Goal: Task Accomplishment & Management: Use online tool/utility

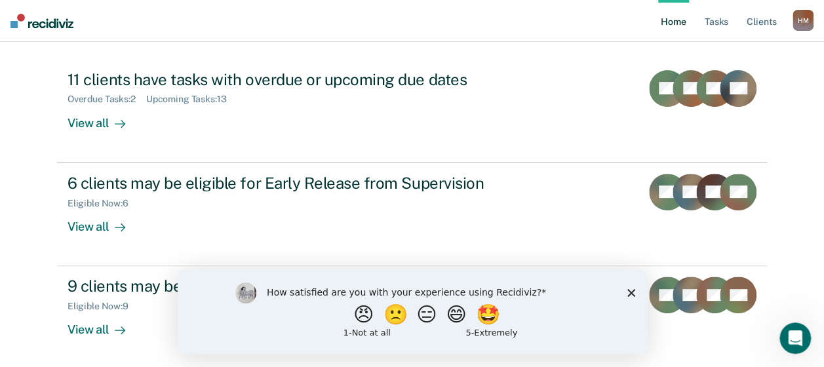
scroll to position [136, 0]
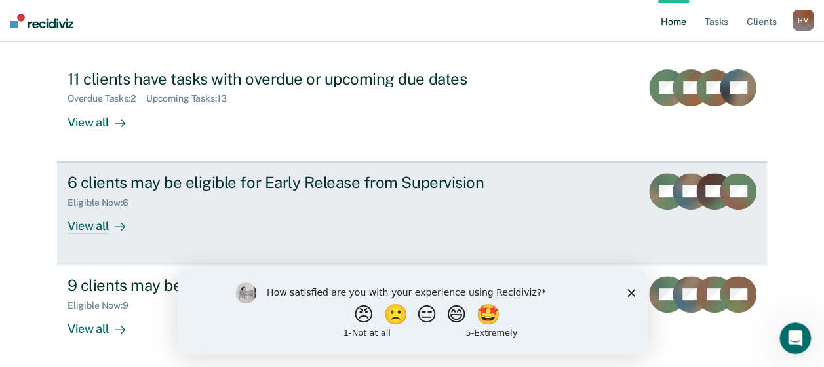
click at [85, 232] on div "View all" at bounding box center [104, 221] width 73 height 26
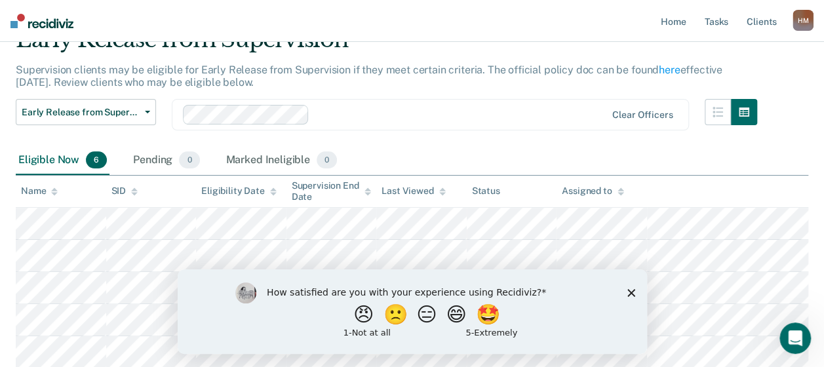
scroll to position [192, 0]
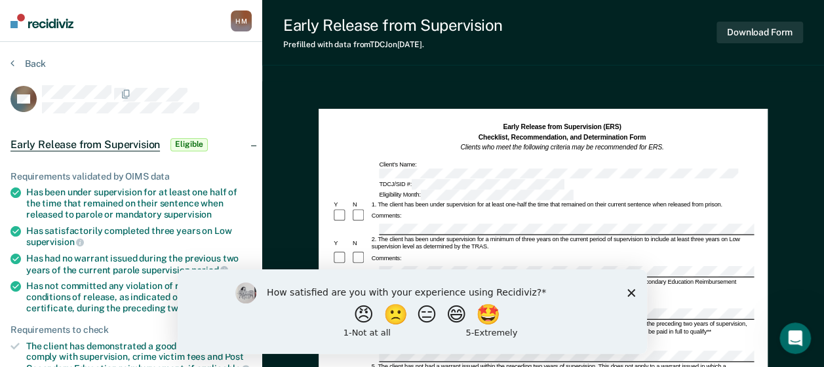
click at [628, 295] on polygon "Close survey" at bounding box center [631, 293] width 8 height 8
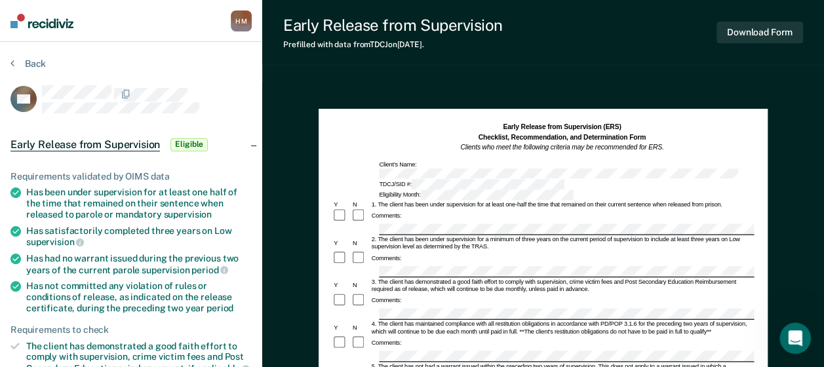
click at [28, 190] on div "Has been under supervision for at least one half of the time that remained on t…" at bounding box center [139, 203] width 226 height 33
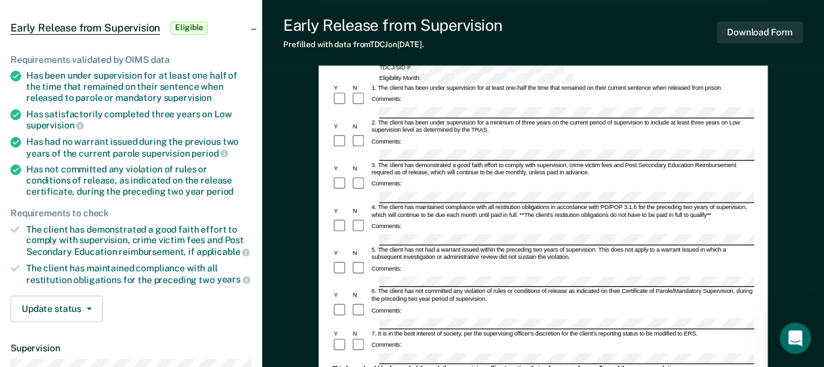
scroll to position [131, 0]
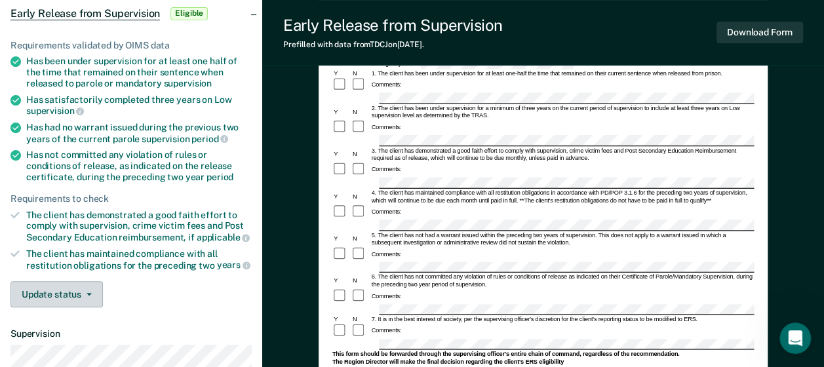
click at [83, 293] on button "Update status" at bounding box center [56, 294] width 92 height 26
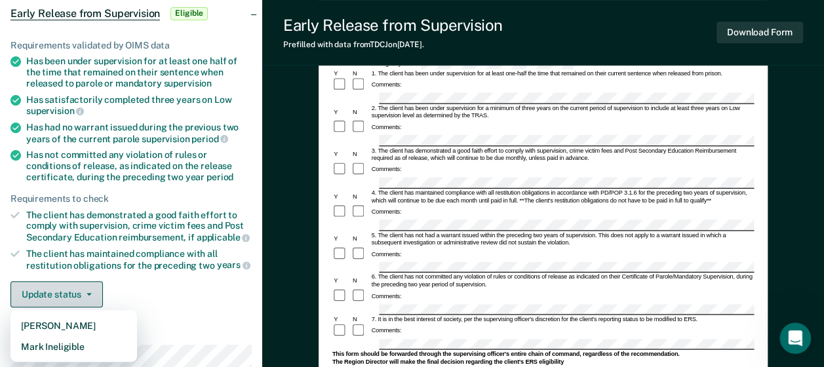
click at [83, 293] on button "Update status" at bounding box center [56, 294] width 92 height 26
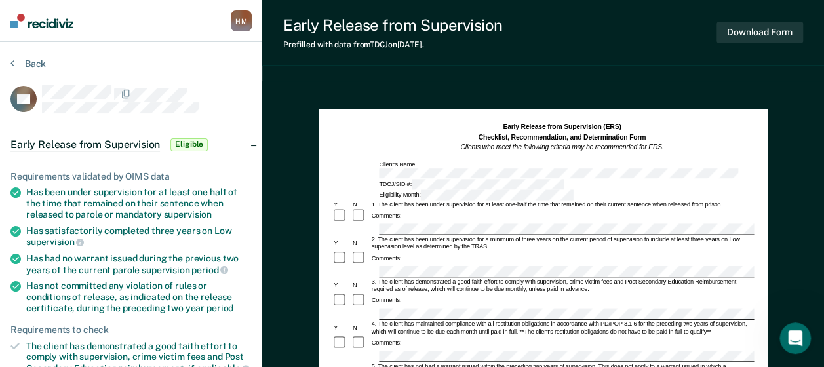
scroll to position [0, 0]
